Goal: Transaction & Acquisition: Purchase product/service

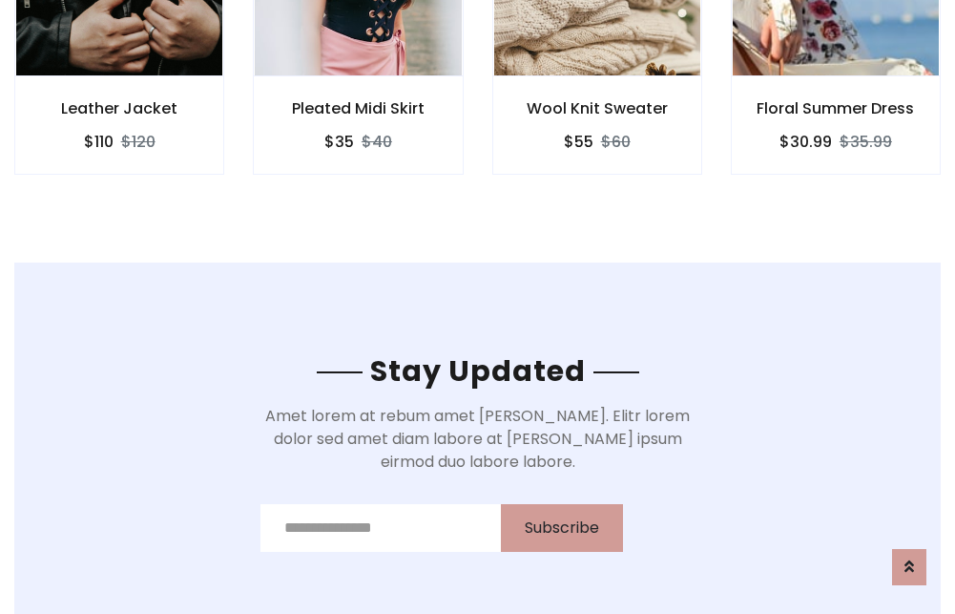
scroll to position [2874, 0]
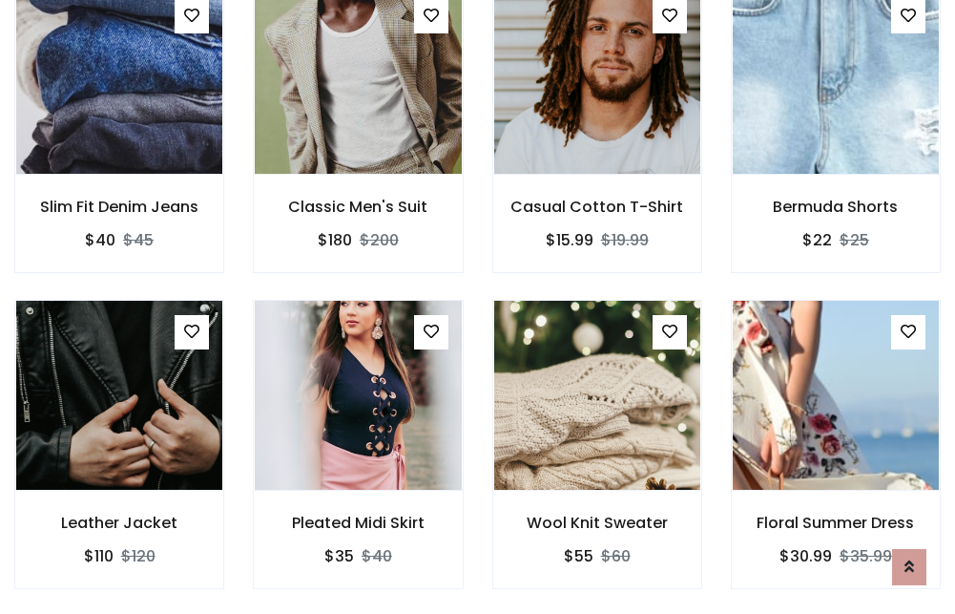
click at [478, 306] on div "Wool Knit Sweater $55 $60" at bounding box center [597, 458] width 239 height 316
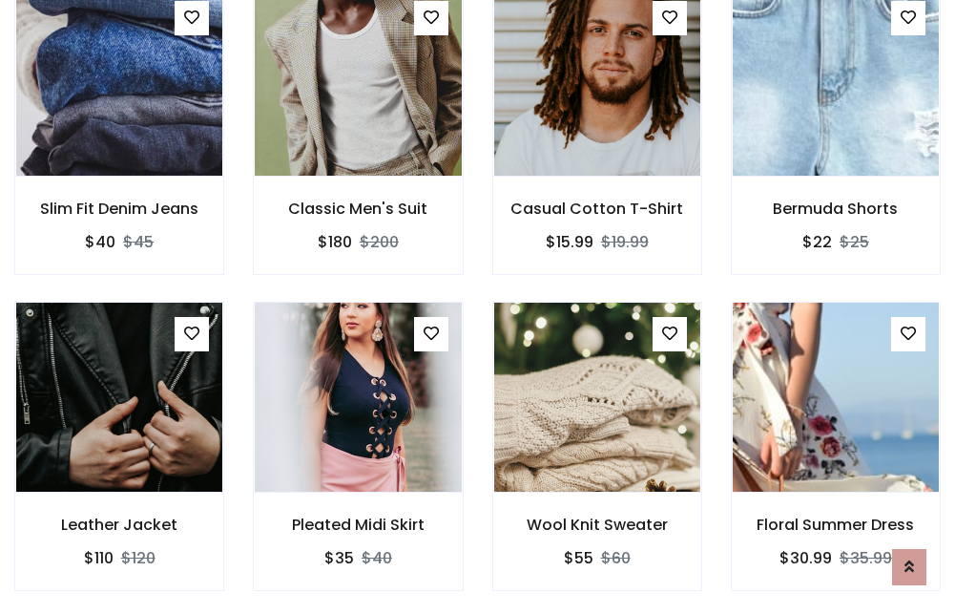
click at [478, 306] on div "Wool Knit Sweater $55 $60" at bounding box center [597, 460] width 239 height 316
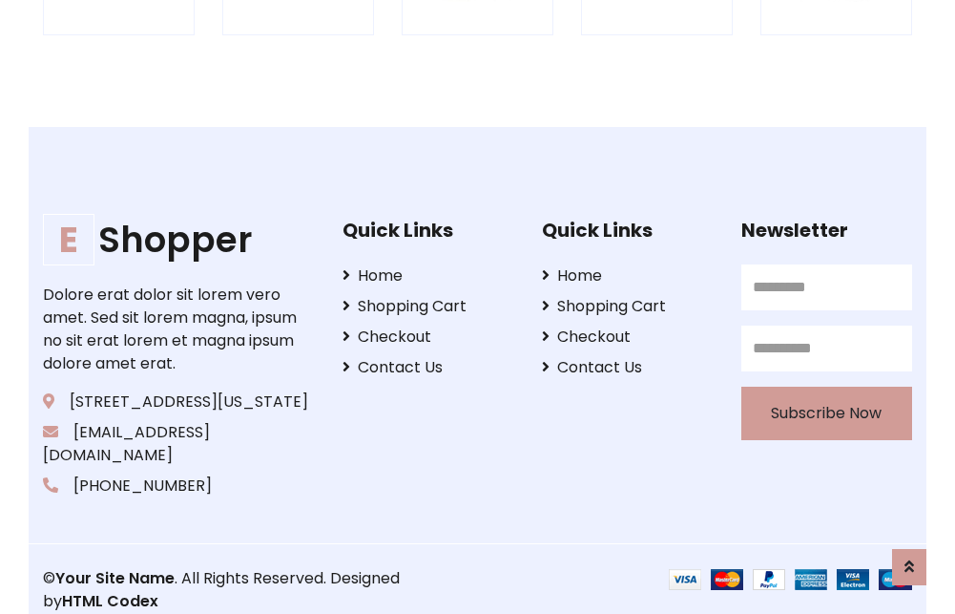
scroll to position [3633, 0]
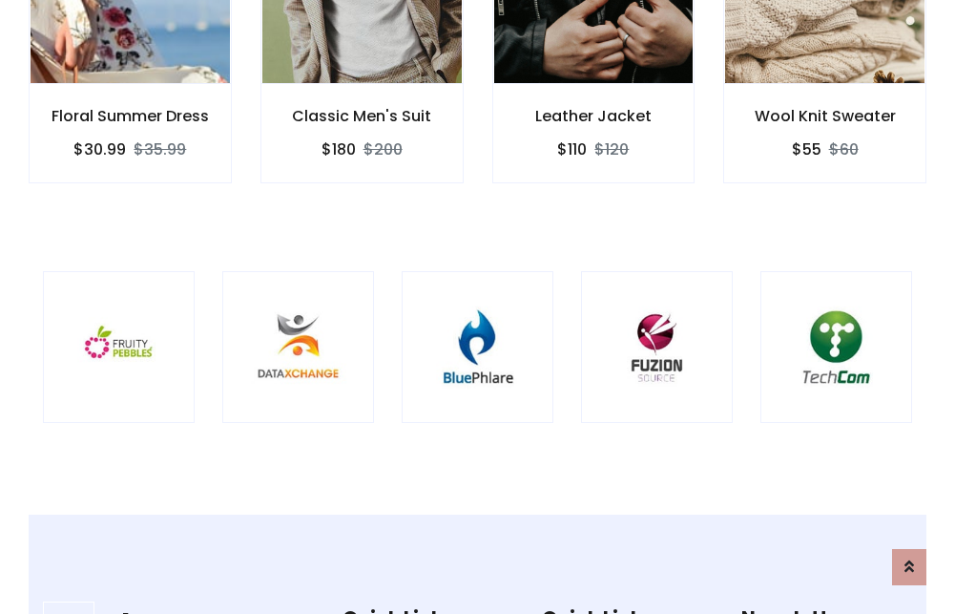
click at [477, 306] on img at bounding box center [478, 347] width 104 height 104
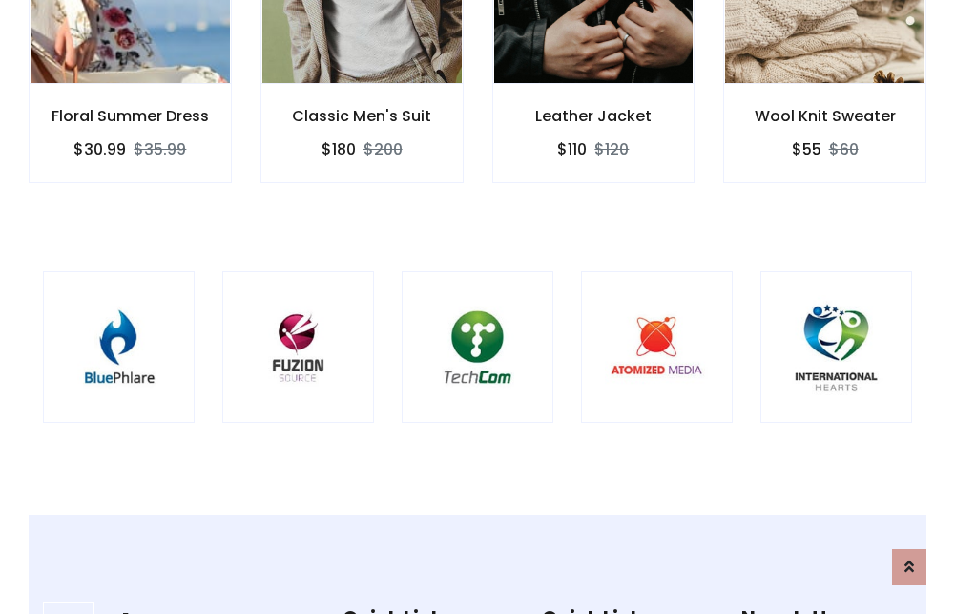
click at [477, 306] on img at bounding box center [478, 347] width 104 height 104
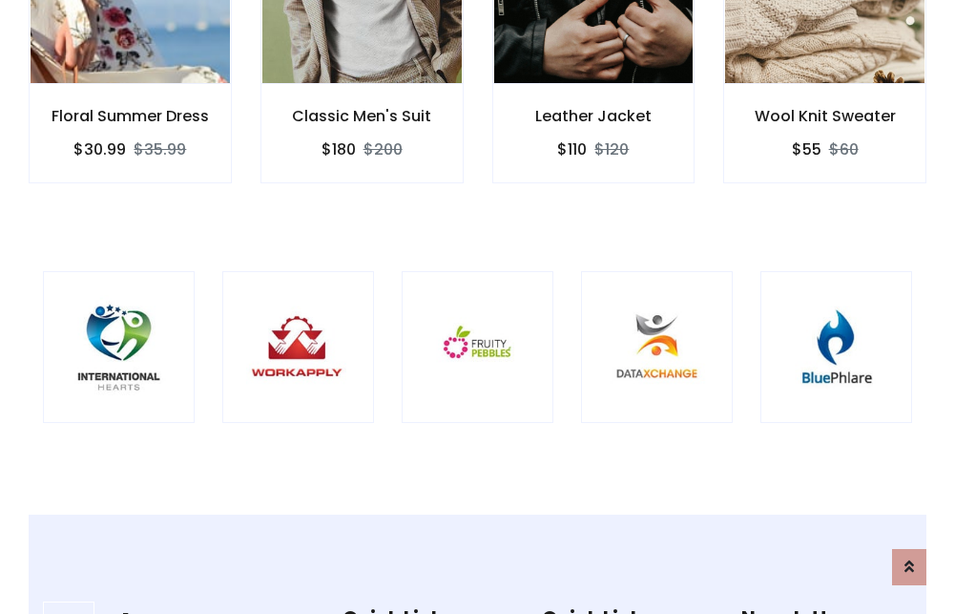
click at [477, 306] on img at bounding box center [478, 347] width 104 height 104
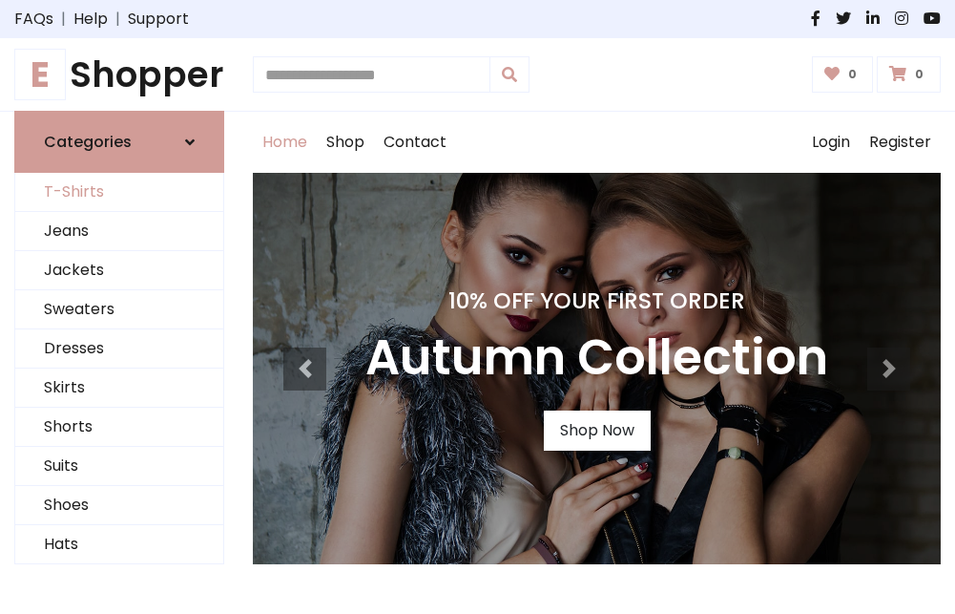
click at [119, 193] on link "T-Shirts" at bounding box center [119, 192] width 208 height 39
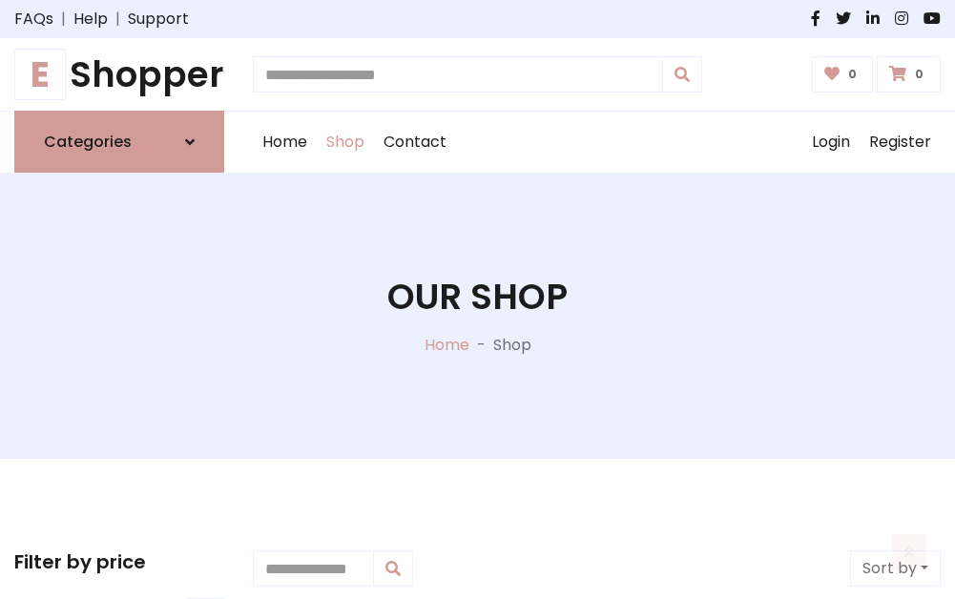
scroll to position [765, 0]
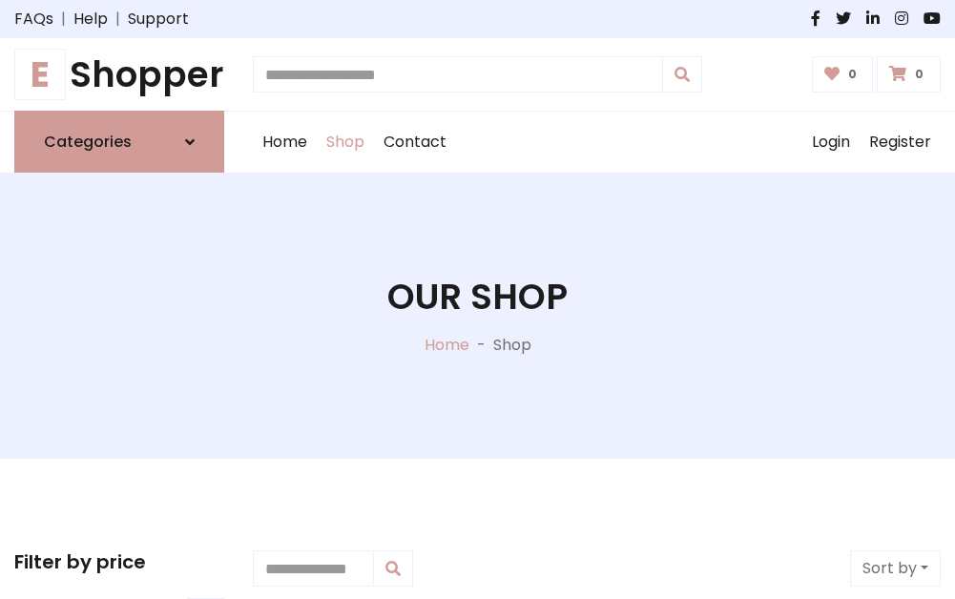
click at [119, 74] on h1 "E Shopper" at bounding box center [119, 74] width 210 height 42
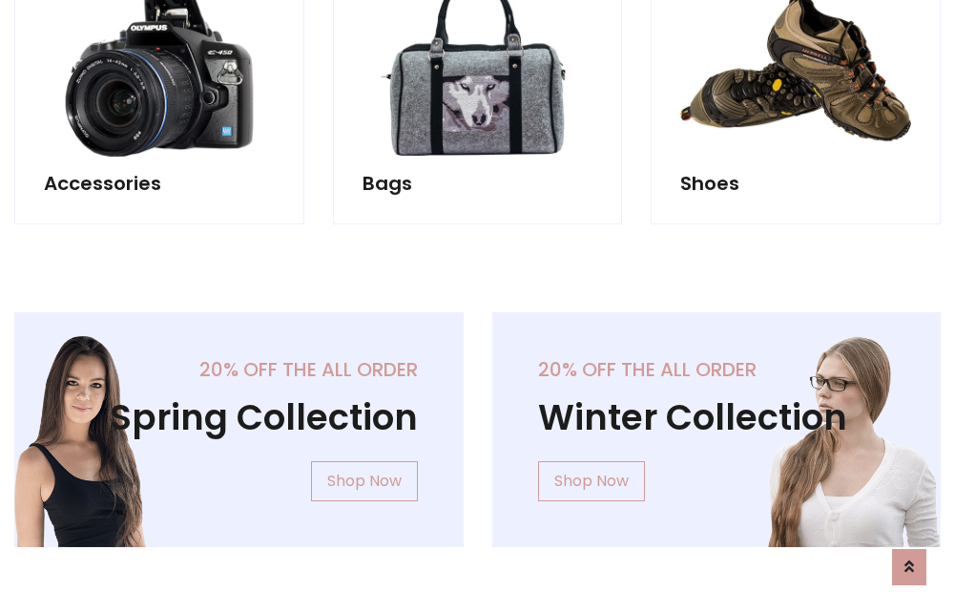
scroll to position [1854, 0]
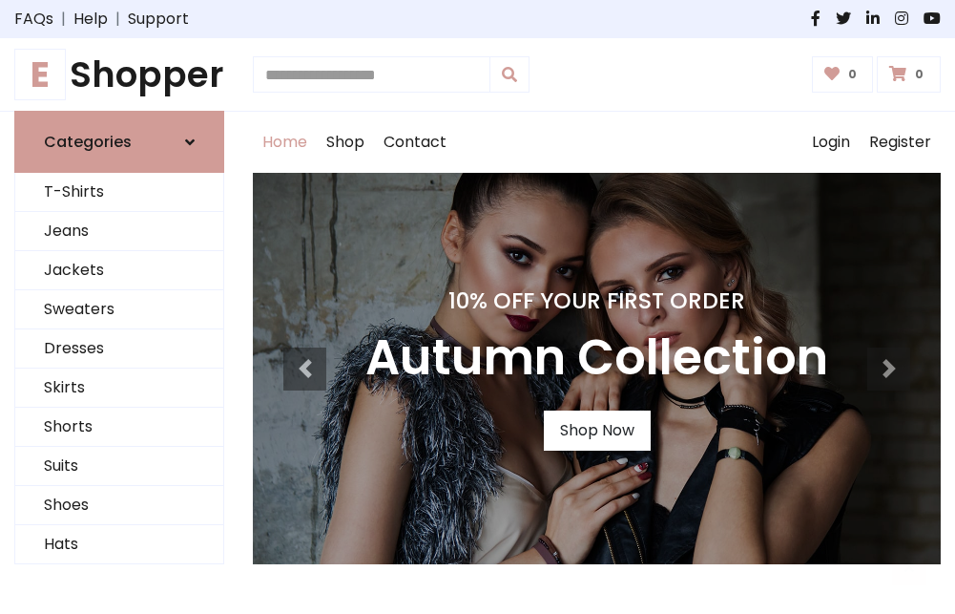
scroll to position [626, 0]
